Goal: Task Accomplishment & Management: Complete application form

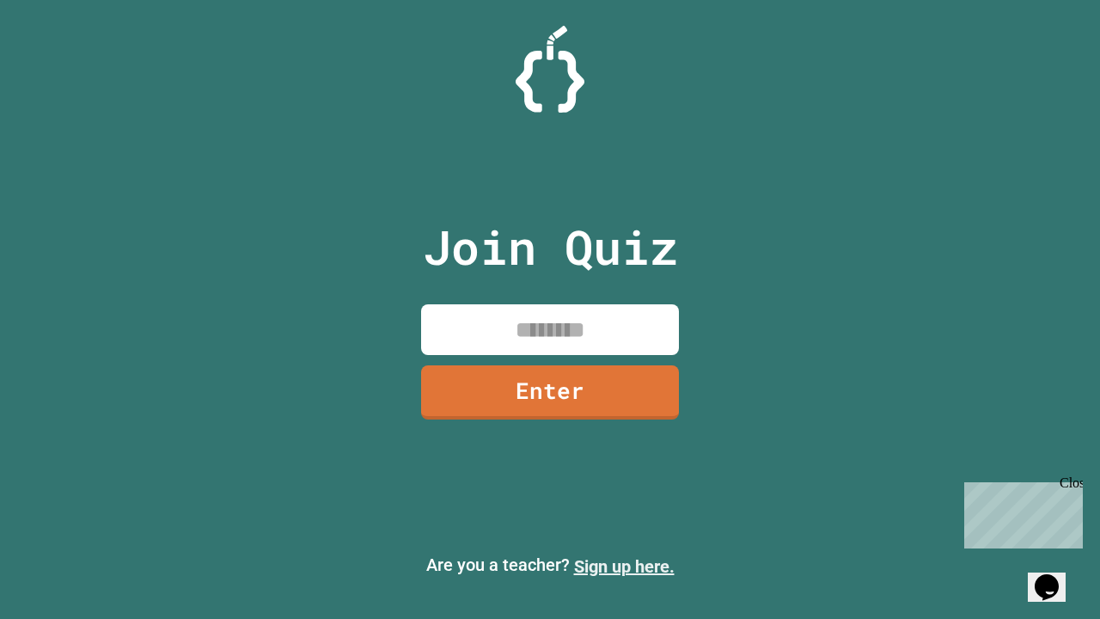
click at [624, 566] on link "Sign up here." at bounding box center [624, 566] width 101 height 21
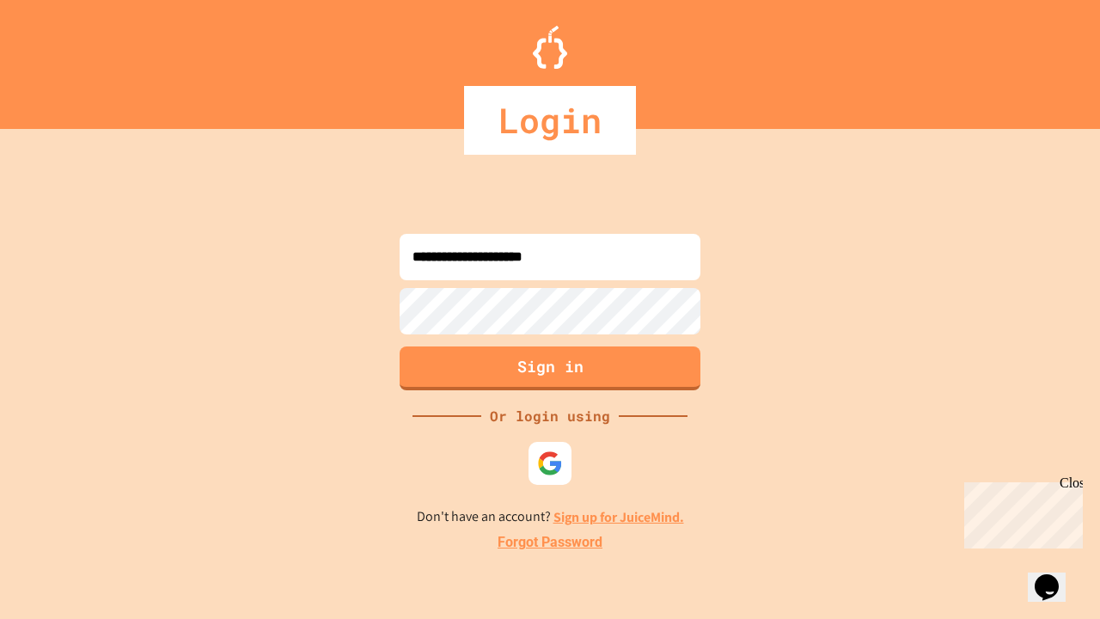
type input "**********"
